Goal: Check status: Check status

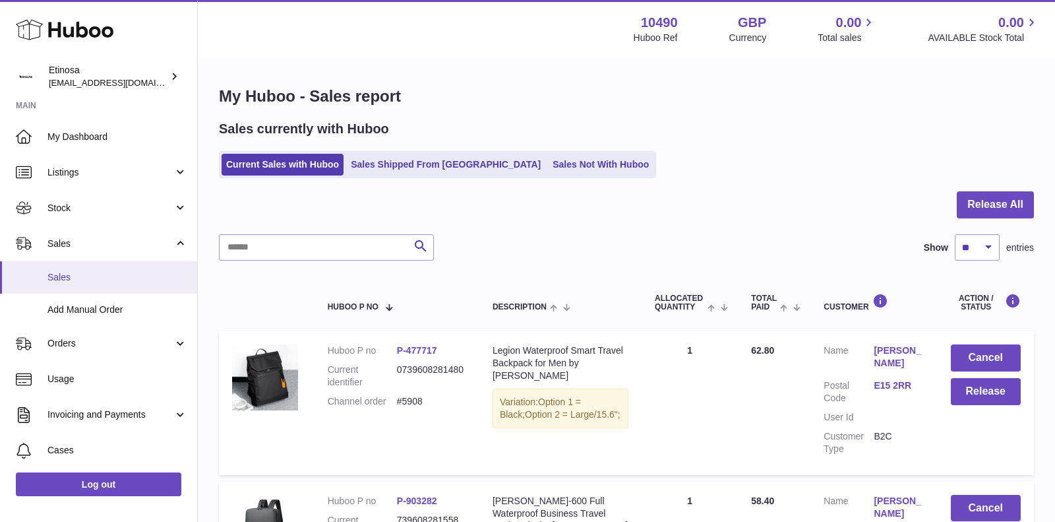
click at [104, 274] on span "Sales" at bounding box center [117, 277] width 140 height 13
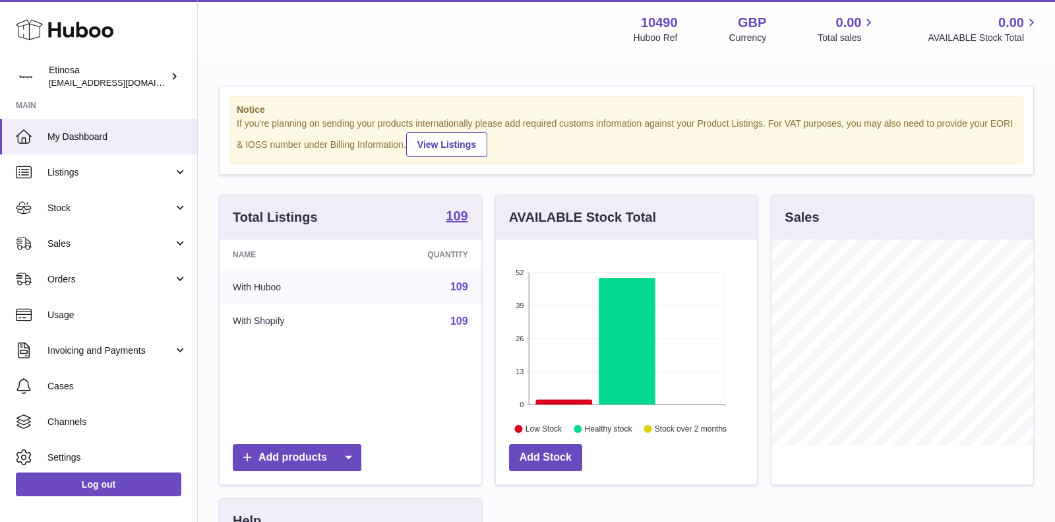
scroll to position [205, 262]
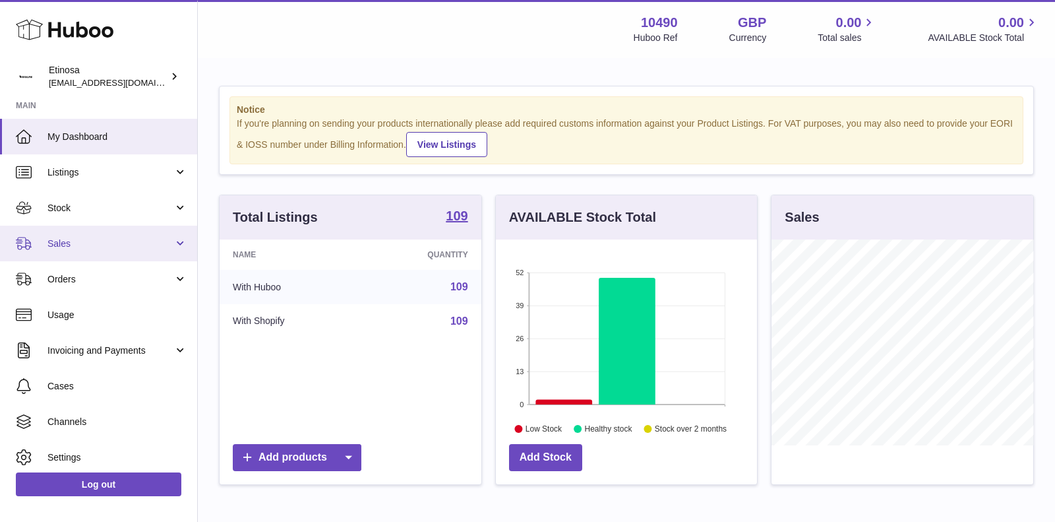
click at [142, 241] on span "Sales" at bounding box center [110, 243] width 126 height 13
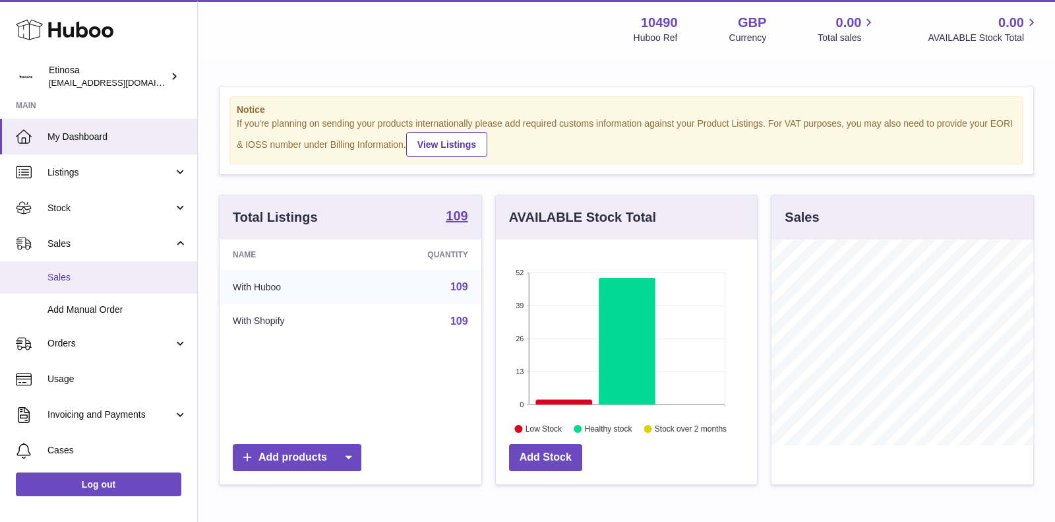
click at [93, 278] on span "Sales" at bounding box center [117, 277] width 140 height 13
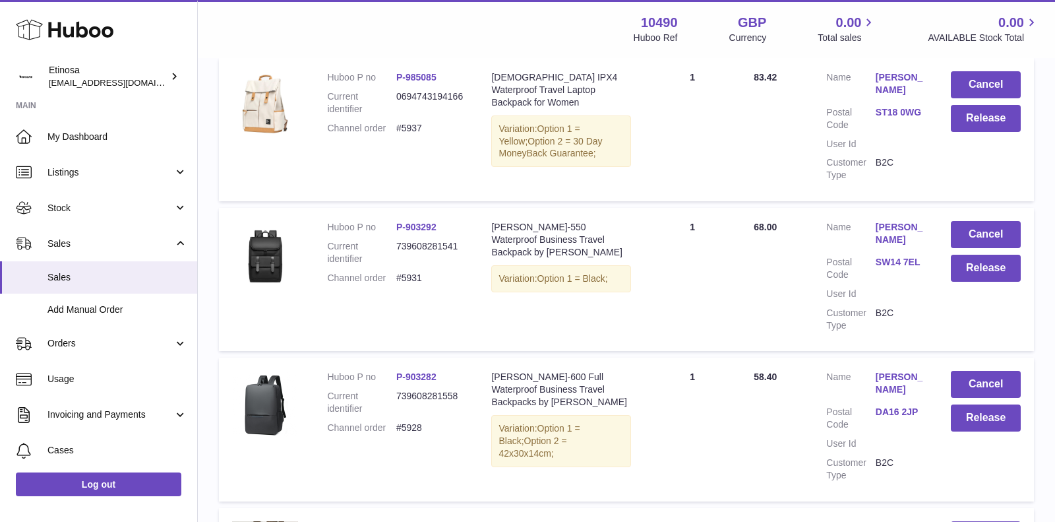
scroll to position [726, 0]
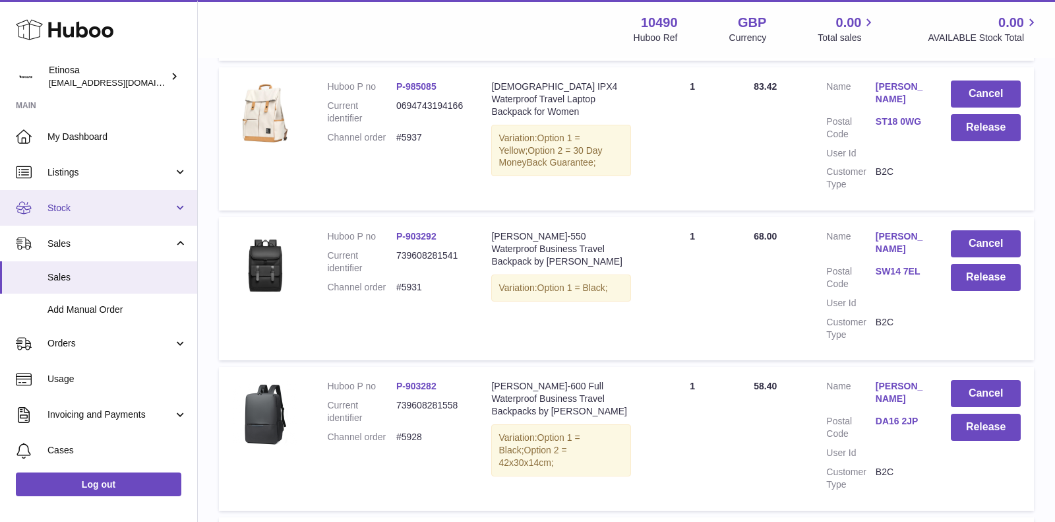
click at [119, 205] on span "Stock" at bounding box center [110, 208] width 126 height 13
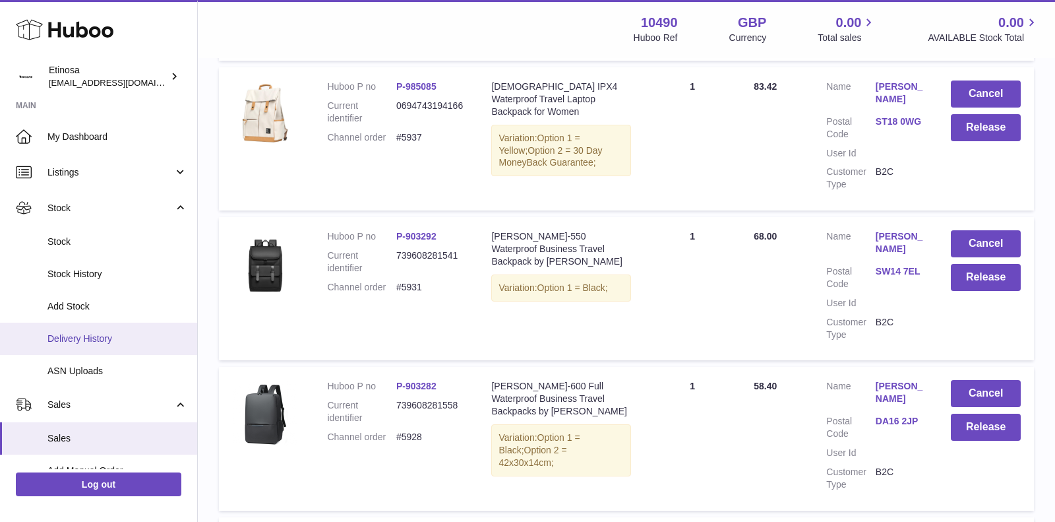
click at [75, 332] on span "Delivery History" at bounding box center [117, 338] width 140 height 13
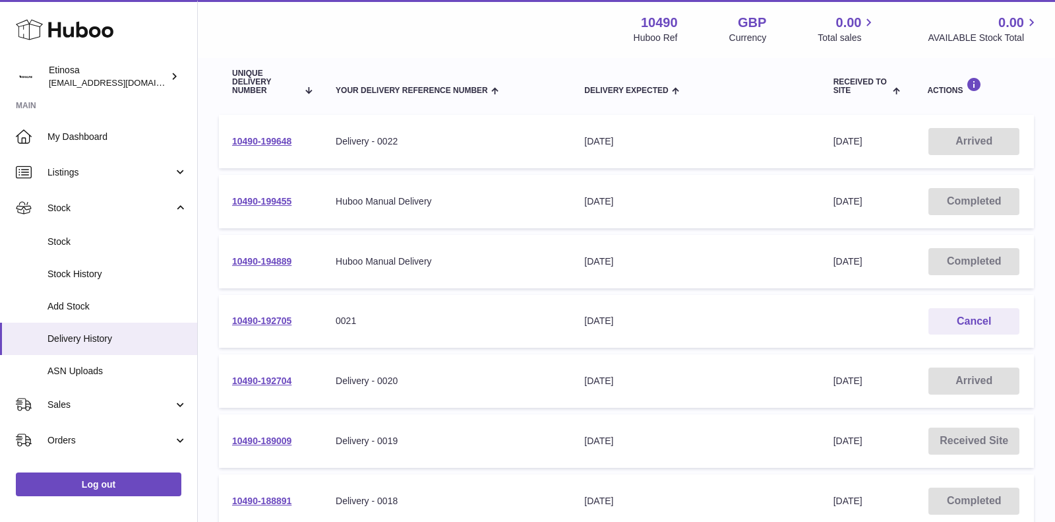
scroll to position [123, 0]
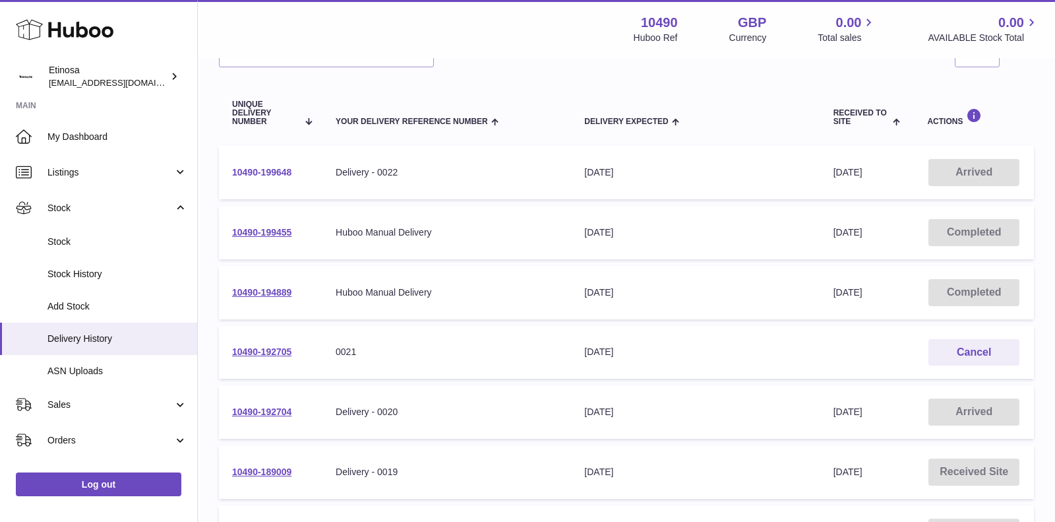
click at [277, 168] on link "10490-199648" at bounding box center [261, 172] width 59 height 11
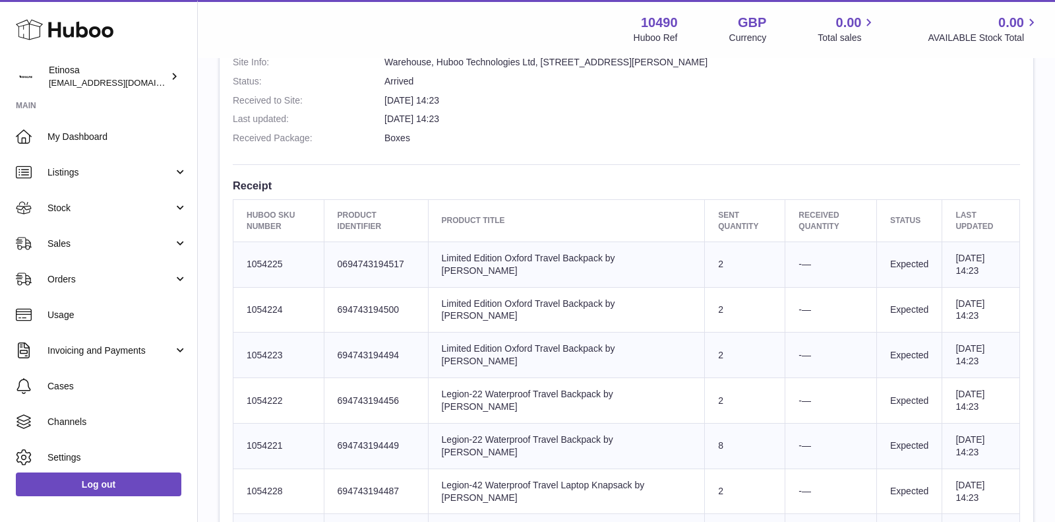
scroll to position [376, 0]
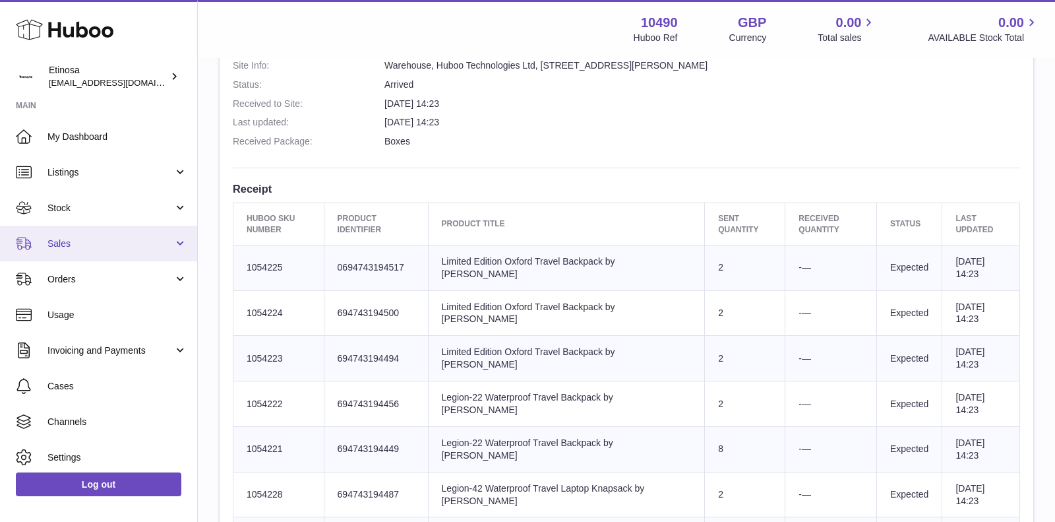
click at [164, 248] on span "Sales" at bounding box center [110, 243] width 126 height 13
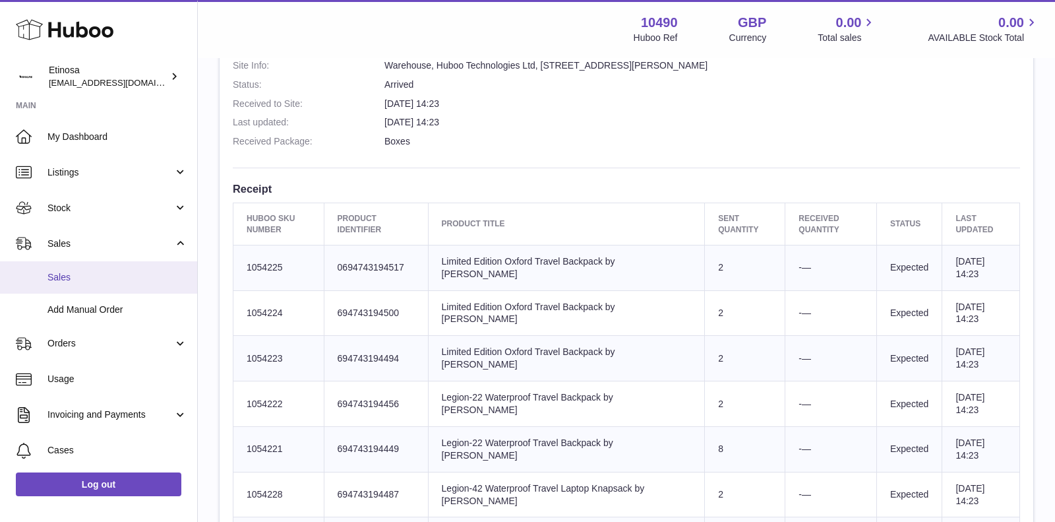
click at [136, 280] on span "Sales" at bounding box center [117, 277] width 140 height 13
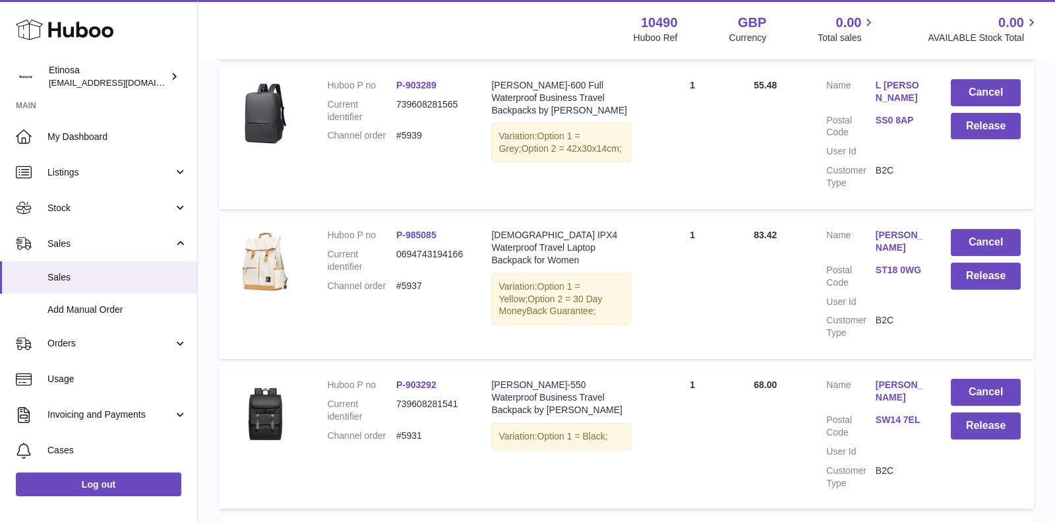
scroll to position [583, 0]
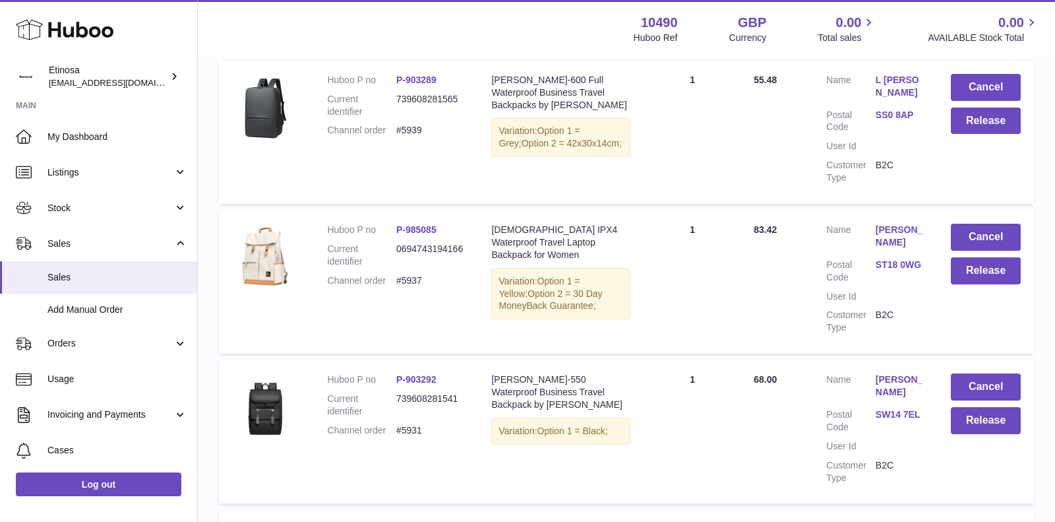
drag, startPoint x: 424, startPoint y: 408, endPoint x: 397, endPoint y: 406, distance: 27.1
click at [397, 406] on dl "Huboo P no P-903292 Current identifier 739608281541 Channel order #5931" at bounding box center [396, 408] width 138 height 70
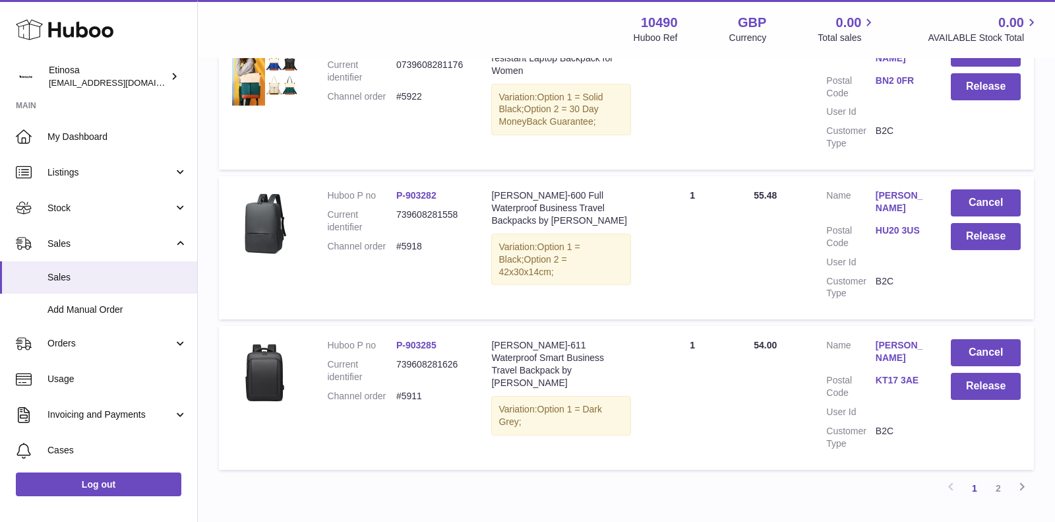
scroll to position [1409, 0]
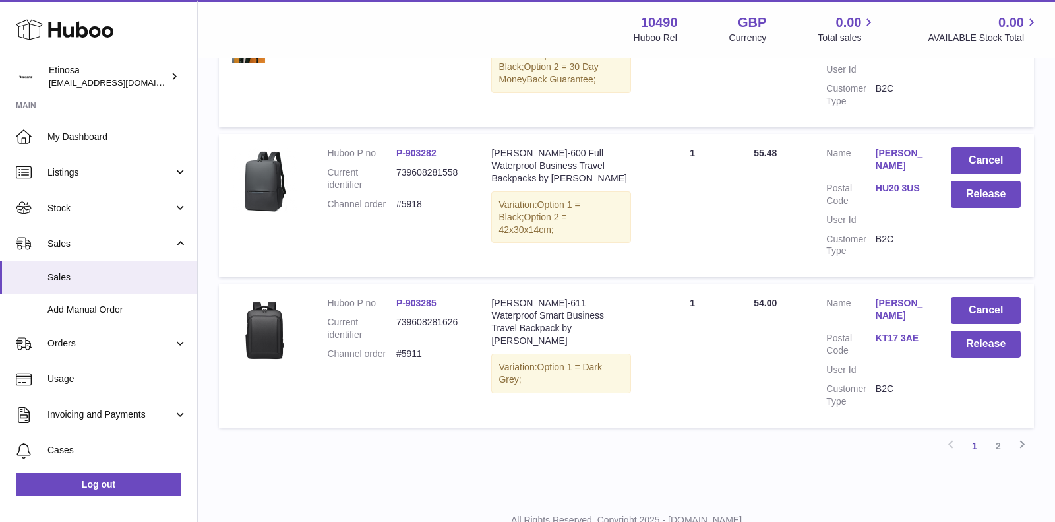
click at [885, 332] on link "KT17 3AE" at bounding box center [900, 338] width 49 height 13
click at [817, 226] on div at bounding box center [527, 261] width 1055 height 522
click at [894, 332] on link "KT17 3AE" at bounding box center [900, 338] width 49 height 13
click at [787, 241] on div at bounding box center [527, 261] width 1055 height 522
click at [890, 332] on link "KT17 3AE" at bounding box center [900, 338] width 49 height 13
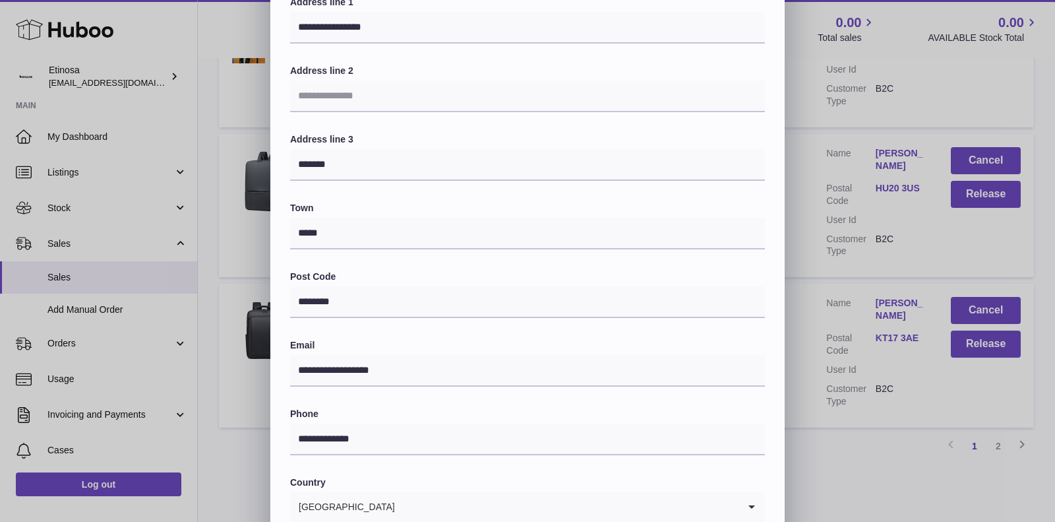
scroll to position [309, 0]
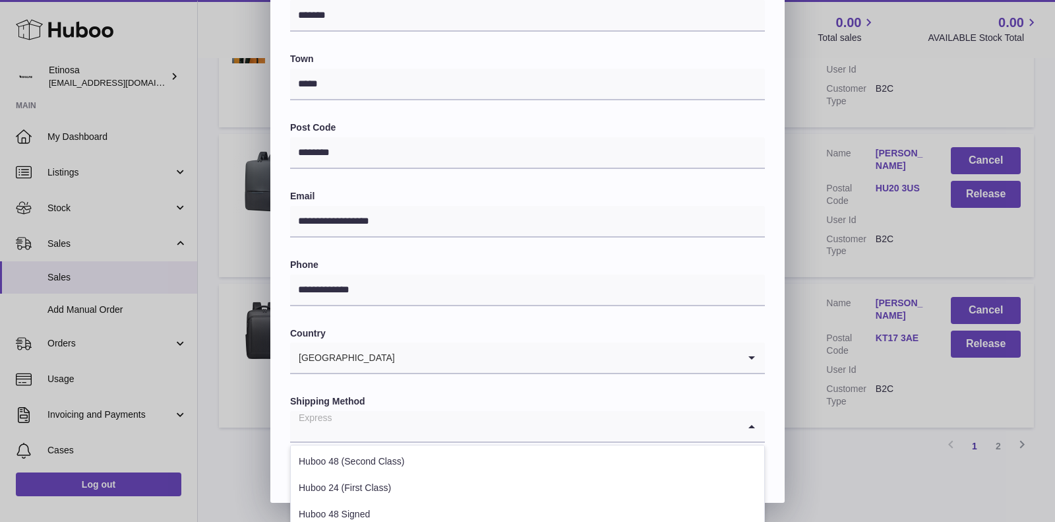
click at [549, 437] on input "Search for option" at bounding box center [514, 426] width 449 height 30
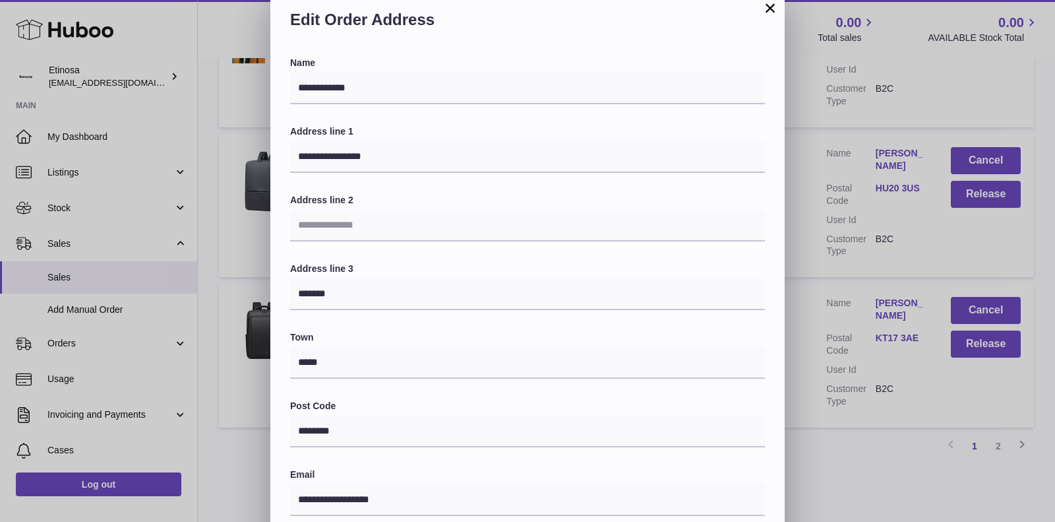
scroll to position [0, 0]
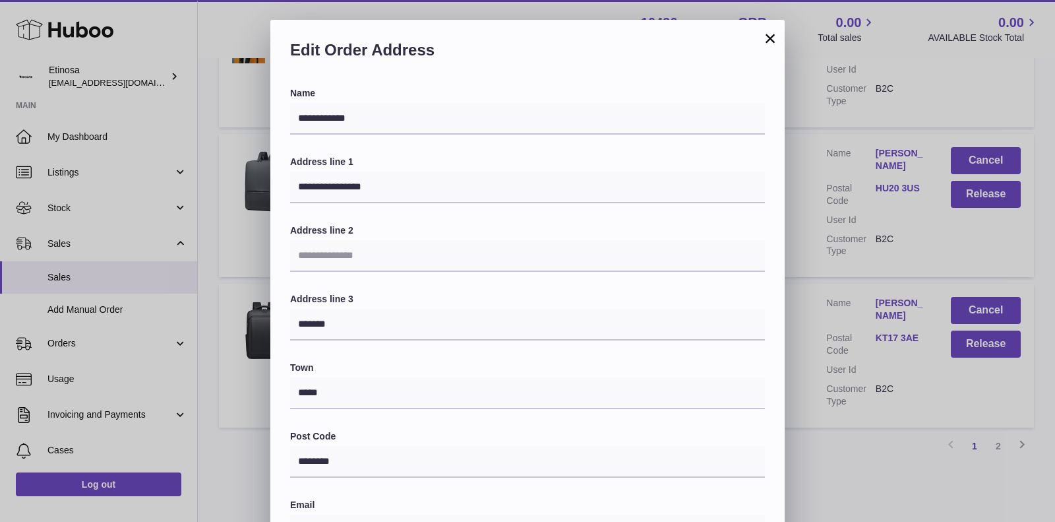
click at [771, 40] on button "×" at bounding box center [771, 38] width 16 height 16
